Goal: Find specific page/section: Find specific page/section

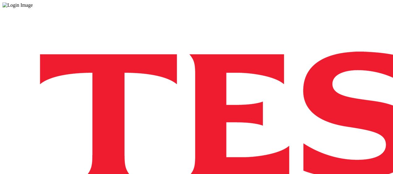
drag, startPoint x: 0, startPoint y: 0, endPoint x: 252, endPoint y: 105, distance: 272.8
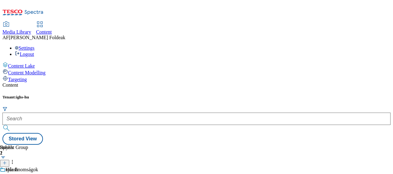
scroll to position [46, 0]
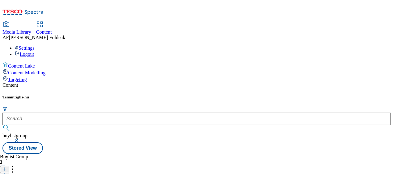
scroll to position [43, 0]
